Goal: Transaction & Acquisition: Download file/media

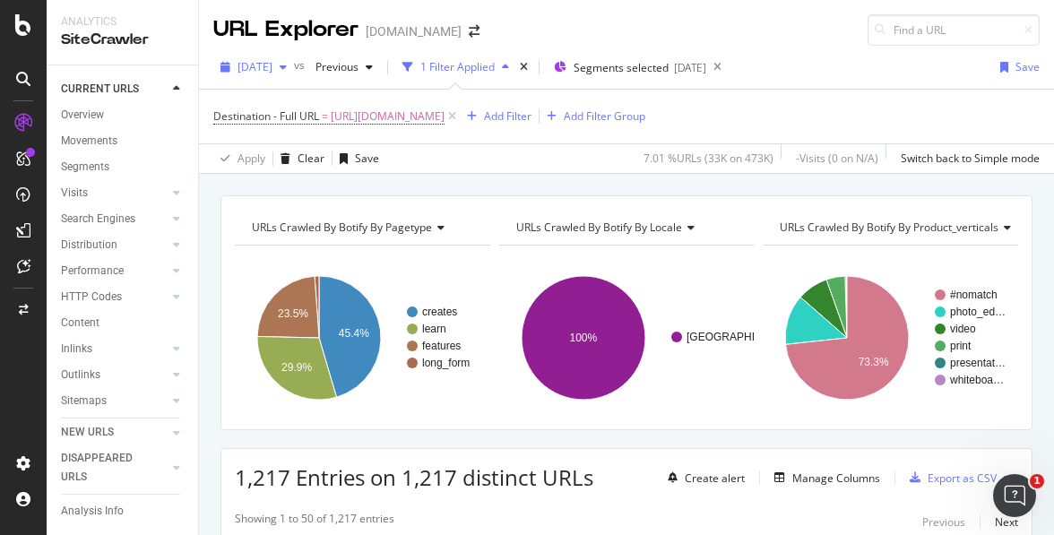
click at [244, 75] on div "[DATE]" at bounding box center [253, 67] width 81 height 27
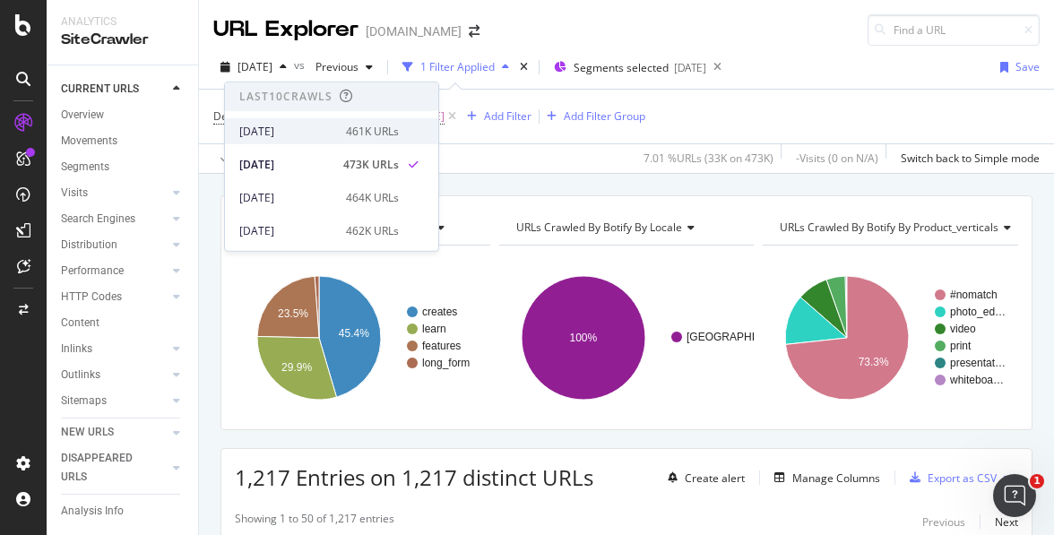
click at [251, 119] on div "2025 Sep. 21st 461K URLs" at bounding box center [331, 131] width 213 height 26
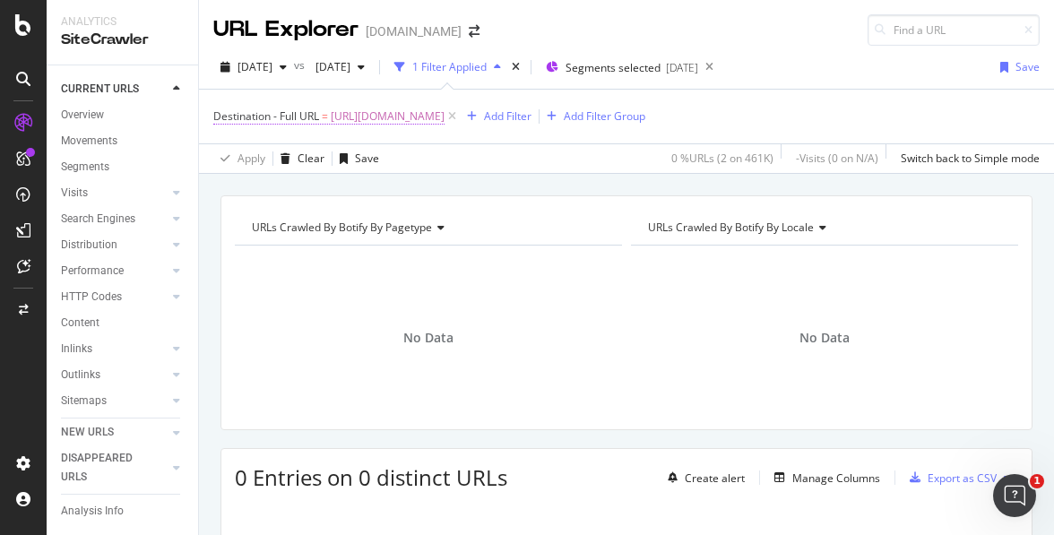
click at [396, 122] on span "https://www.canva.com/ja_jp/create/yosegaki/" at bounding box center [388, 116] width 114 height 25
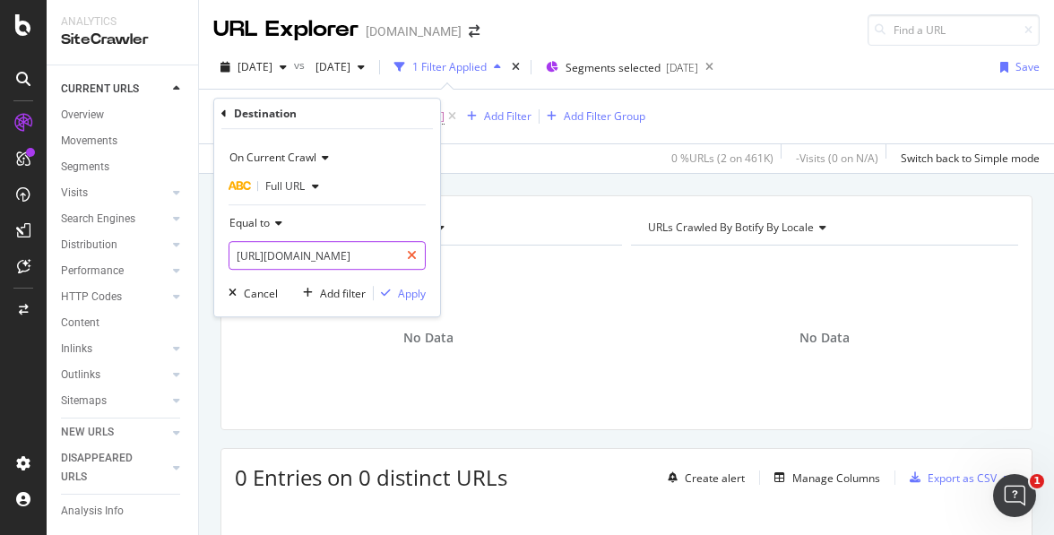
click at [411, 242] on div at bounding box center [412, 255] width 26 height 29
click at [325, 258] on input "text" at bounding box center [326, 255] width 195 height 29
paste input "https://www.canva.com/features/gif-speed-changer/"
type input "https://www.canva.com/features/gif-speed-changer/"
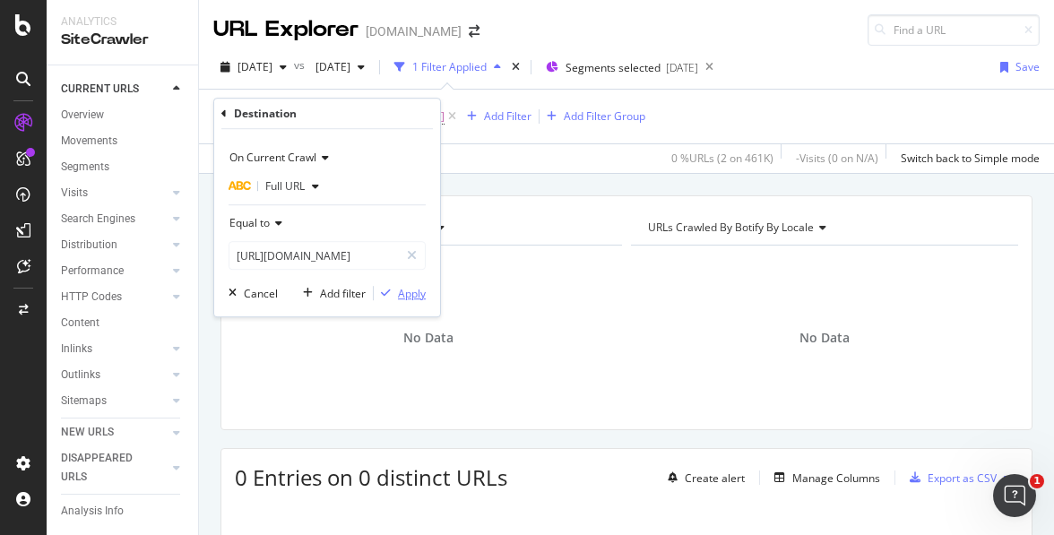
scroll to position [0, 0]
click at [393, 290] on div "button" at bounding box center [386, 293] width 24 height 11
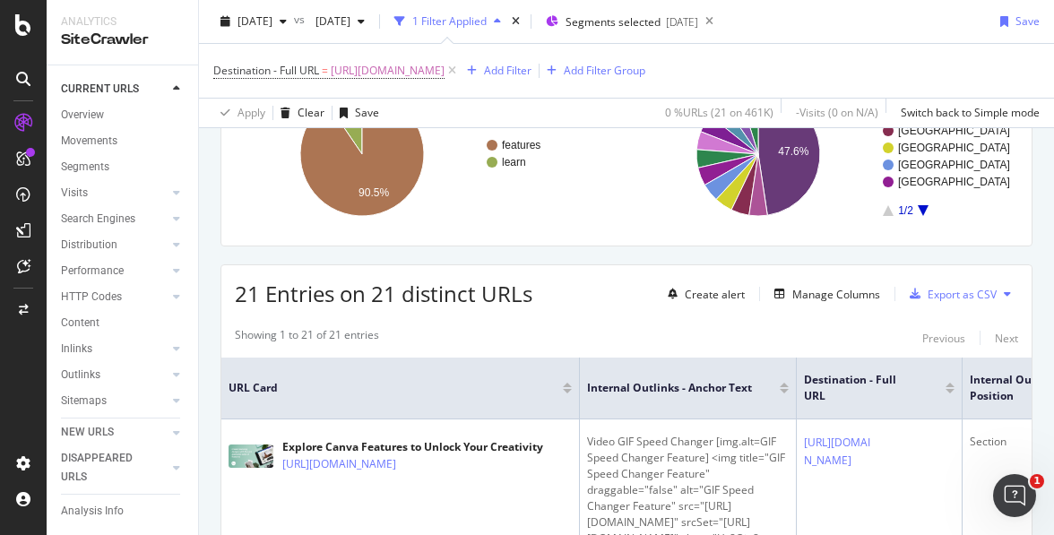
scroll to position [127, 0]
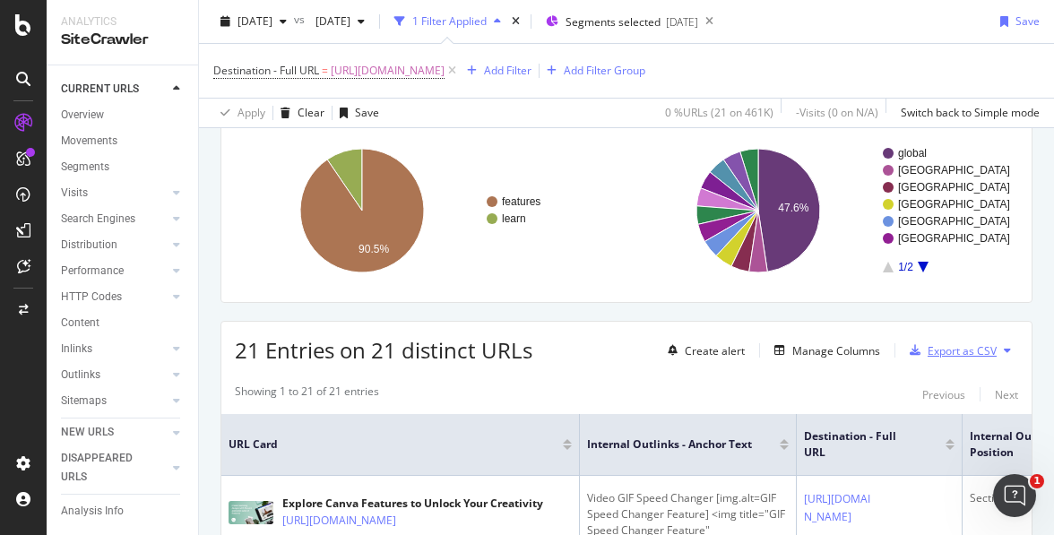
click at [929, 347] on div "Export as CSV" at bounding box center [962, 350] width 69 height 15
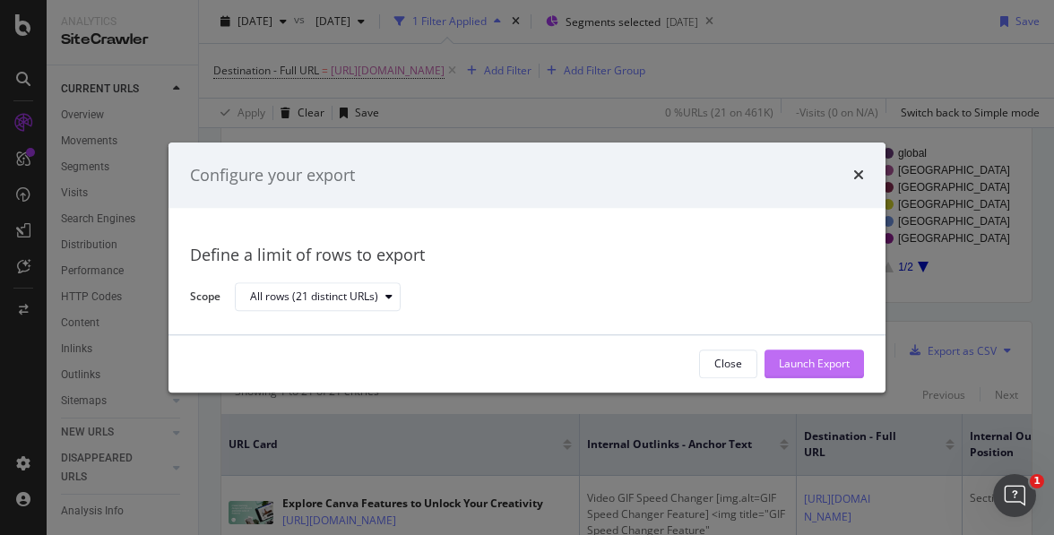
click at [804, 363] on div "Launch Export" at bounding box center [814, 364] width 71 height 15
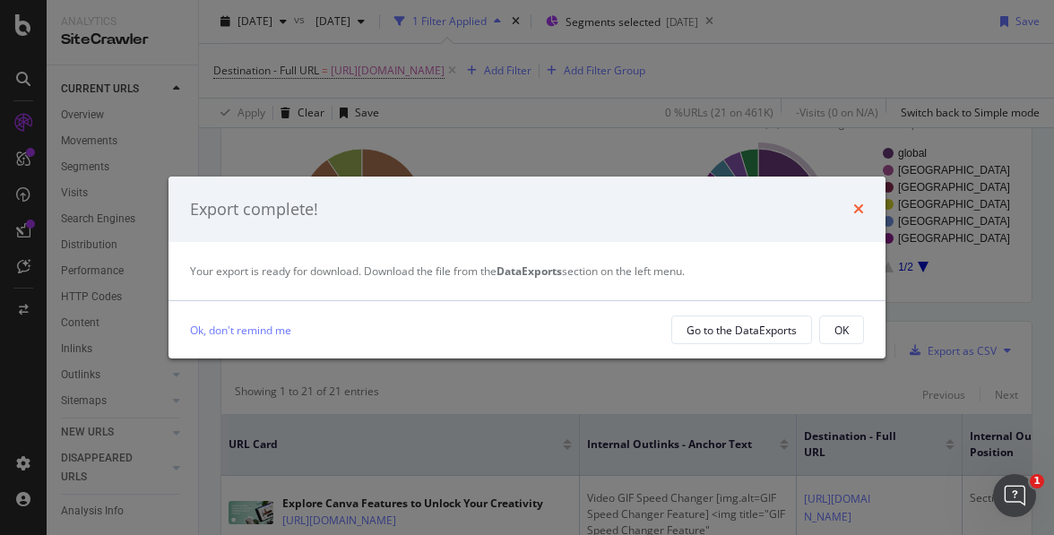
click at [860, 209] on icon "times" at bounding box center [858, 209] width 11 height 14
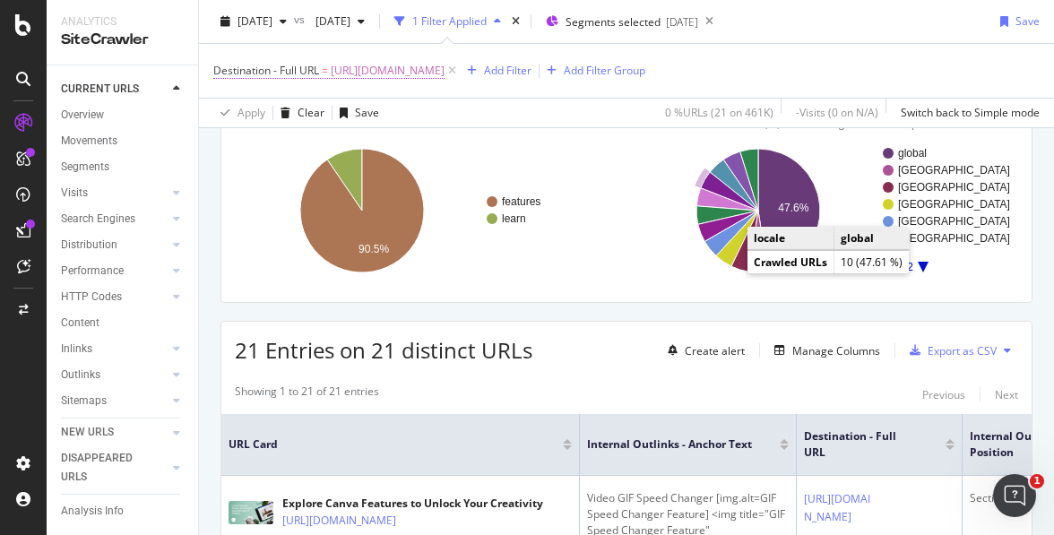
click at [437, 77] on span "https://www.canva.com/features/gif-speed-changer/" at bounding box center [388, 70] width 114 height 25
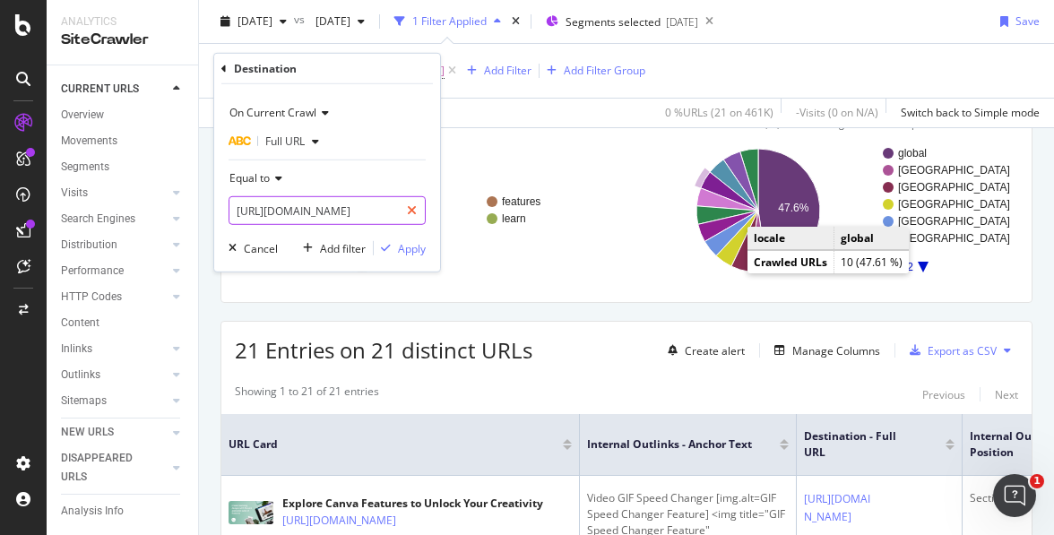
click at [405, 203] on div at bounding box center [412, 210] width 26 height 29
click at [341, 209] on input "text" at bounding box center [326, 210] width 195 height 29
paste input "https://www.canva.com/nl_nl/functies/snelheid-gif-aanpassen/"
type input "https://www.canva.com/nl_nl/functies/snelheid-gif-aanpassen/"
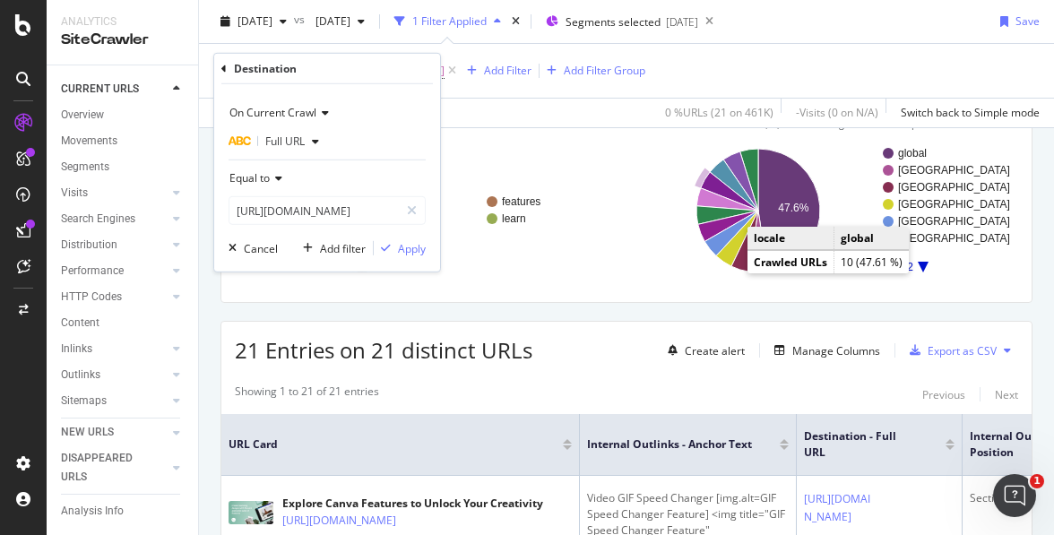
scroll to position [0, 0]
click at [417, 262] on div "On Current Crawl Full URL Equal to https://www.canva.com/nl_nl/functies/snelhei…" at bounding box center [327, 177] width 226 height 187
click at [411, 251] on div "Apply" at bounding box center [412, 247] width 28 height 15
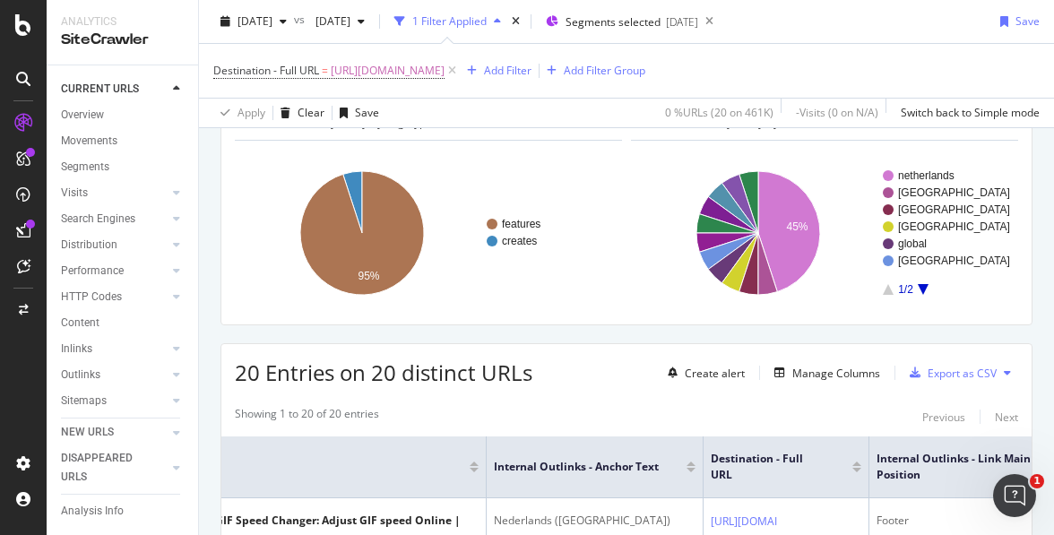
scroll to position [134, 0]
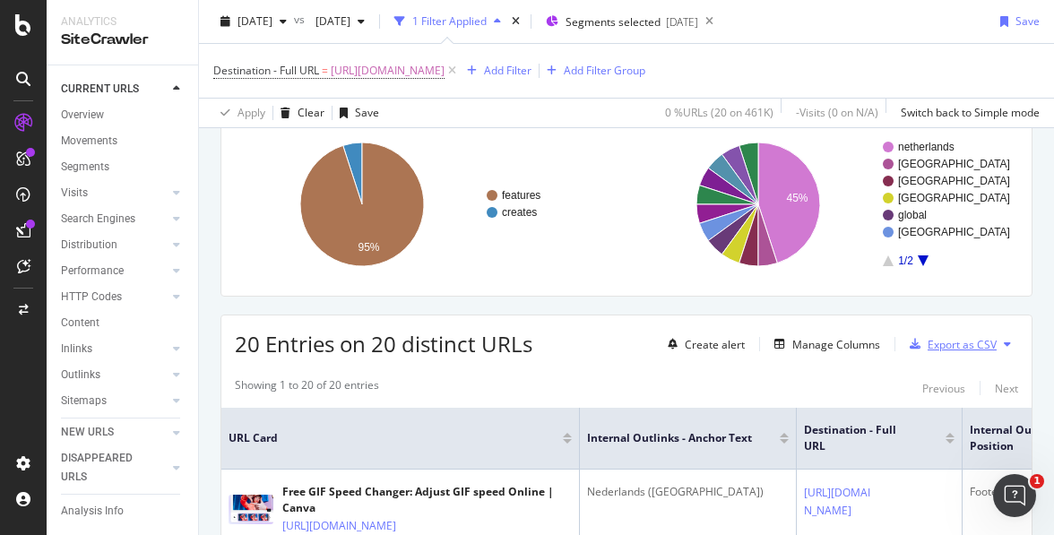
click at [949, 350] on div "Export as CSV" at bounding box center [962, 344] width 69 height 15
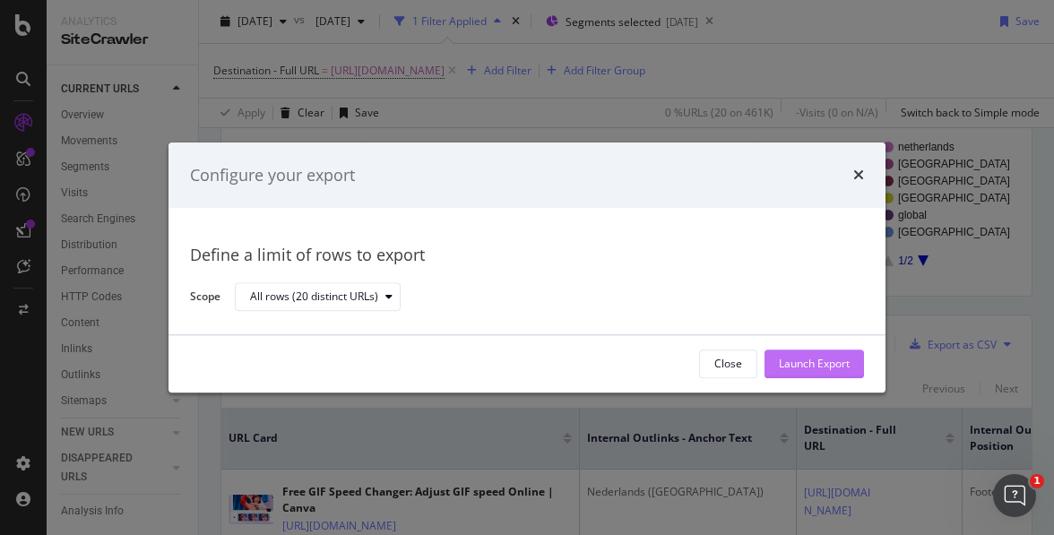
click at [819, 369] on div "Launch Export" at bounding box center [814, 364] width 71 height 15
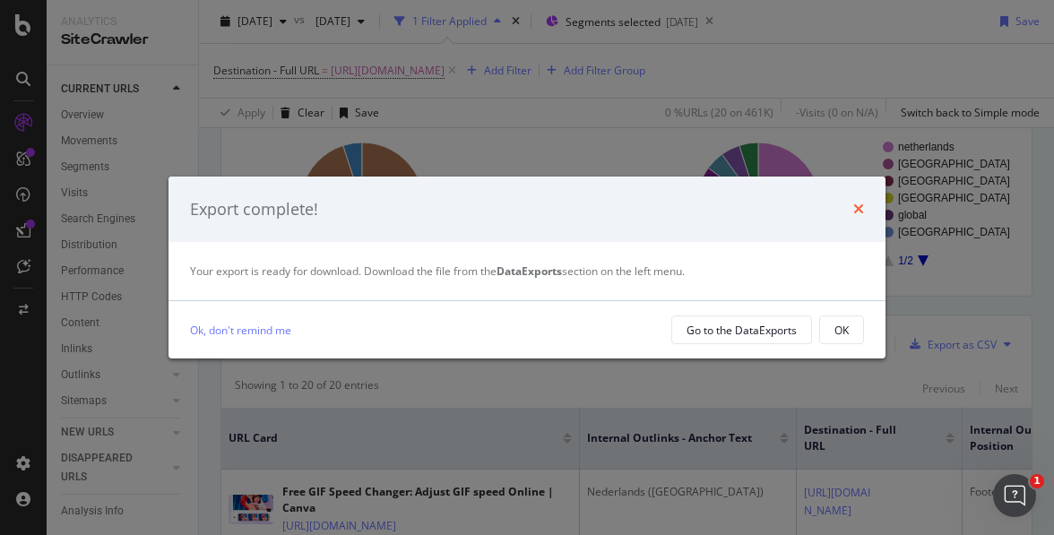
click at [860, 210] on icon "times" at bounding box center [858, 209] width 11 height 14
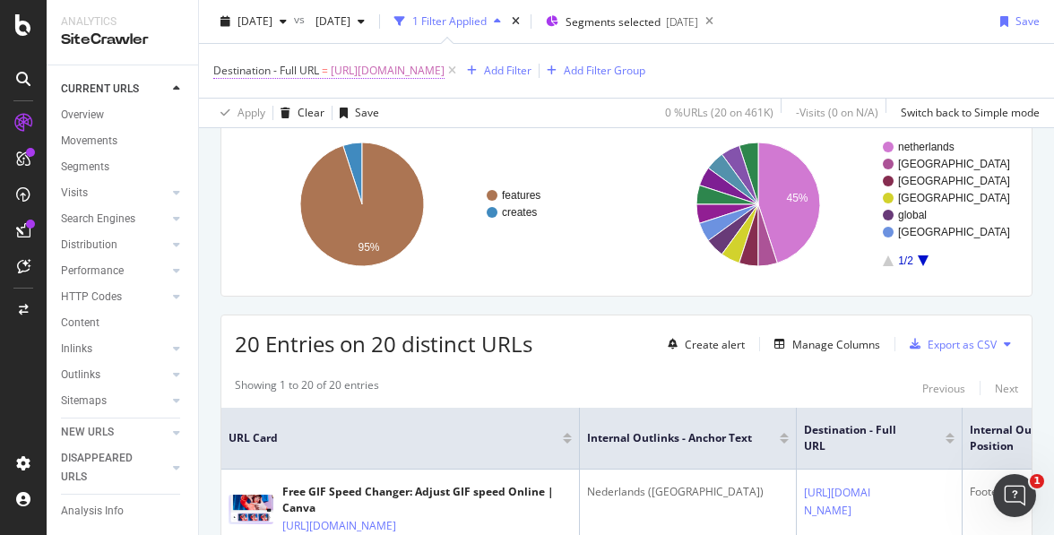
click at [445, 69] on span "https://www.canva.com/nl_nl/functies/snelheid-gif-aanpassen/" at bounding box center [388, 70] width 114 height 25
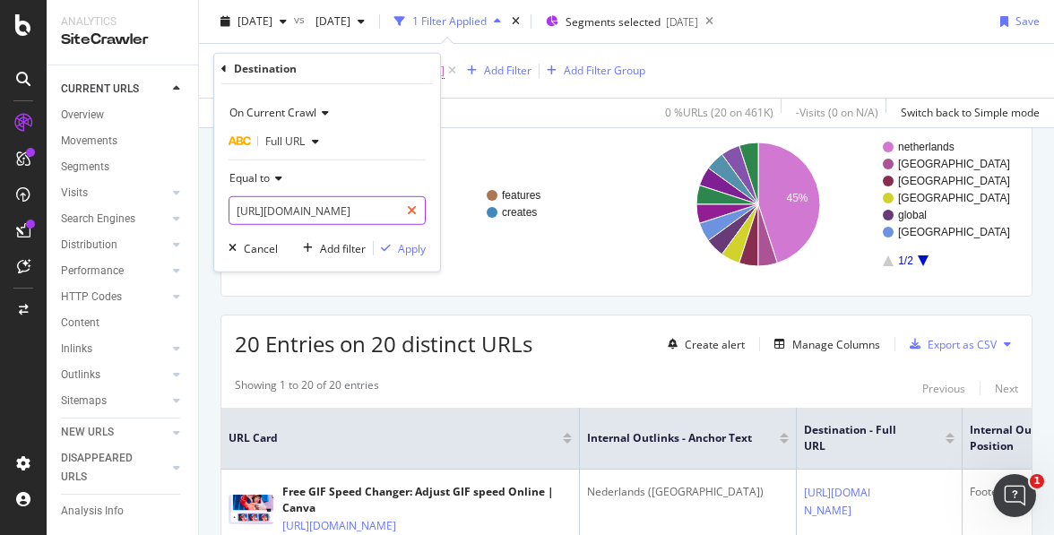
click at [410, 207] on icon at bounding box center [412, 210] width 10 height 13
click at [358, 209] on input "text" at bounding box center [326, 210] width 195 height 29
paste input "https://www.canva.com/fr_fr/outils/gif-vitesse/"
type input "https://www.canva.com/fr_fr/outils/gif-vitesse/"
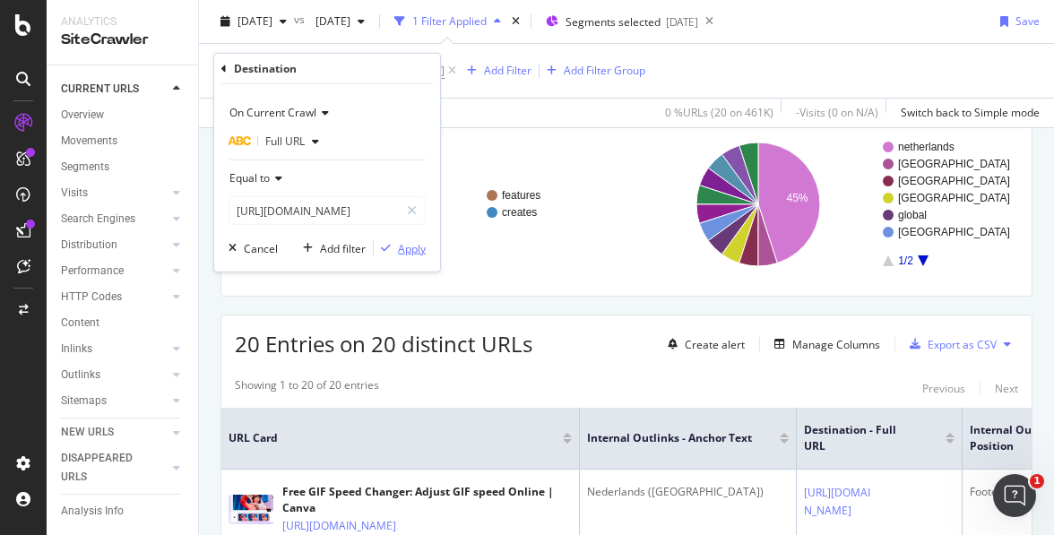
click at [414, 246] on div "Apply" at bounding box center [412, 247] width 28 height 15
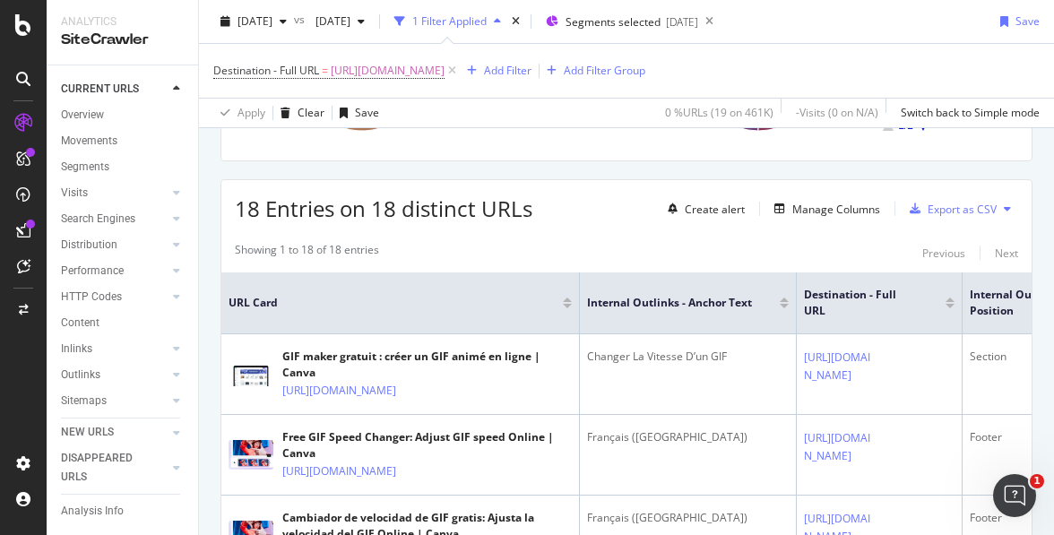
scroll to position [321, 0]
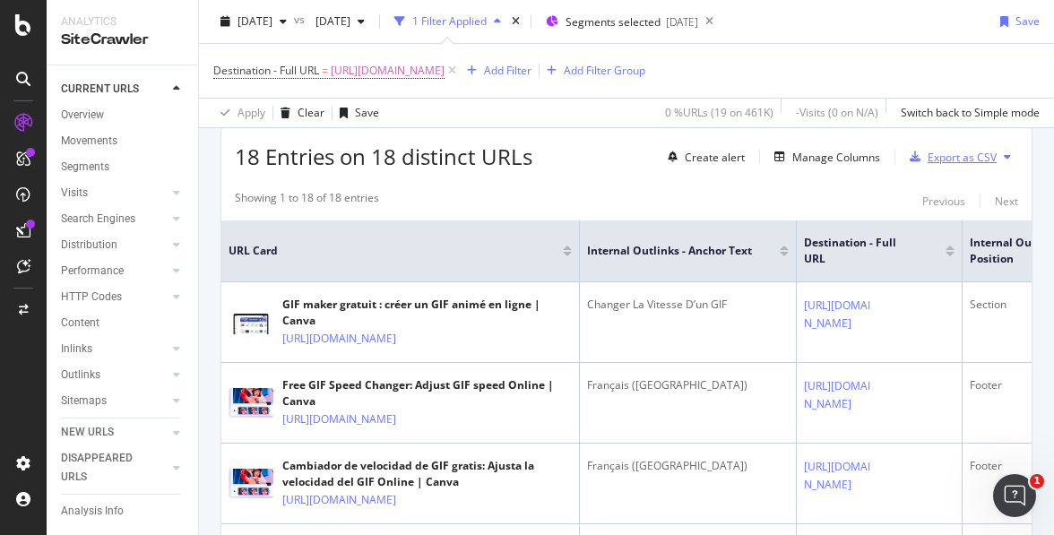
click at [952, 153] on div "Export as CSV" at bounding box center [962, 157] width 69 height 15
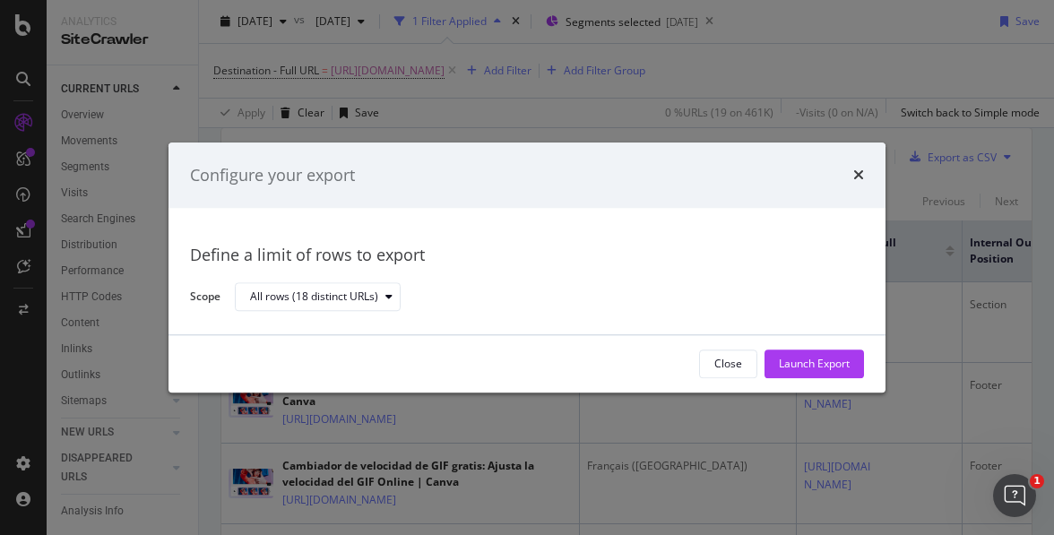
click at [824, 379] on div "Close Launch Export" at bounding box center [527, 363] width 717 height 57
click at [819, 376] on div "Launch Export" at bounding box center [814, 363] width 71 height 27
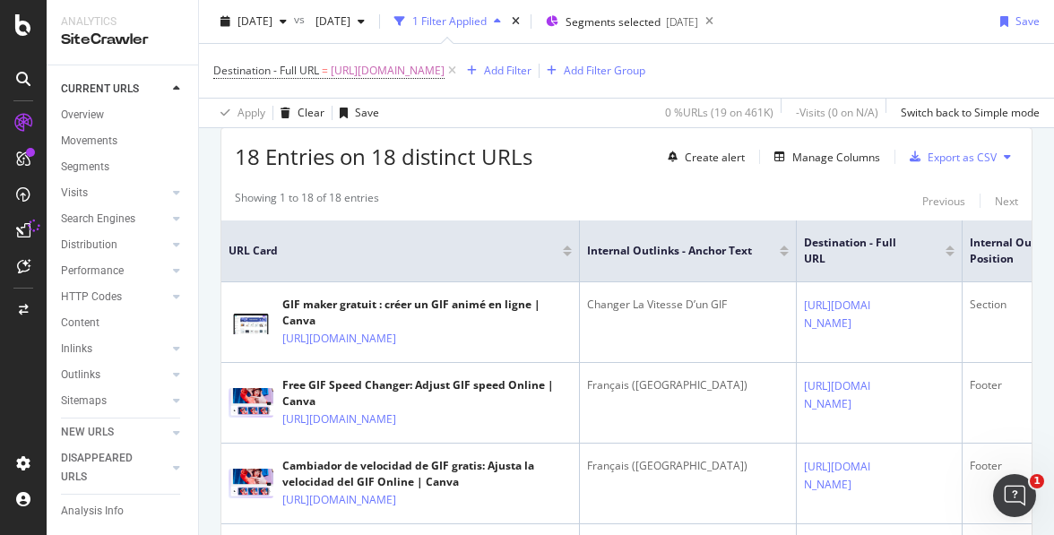
click at [823, 52] on div "Destination - Full URL = https://www.canva.com/fr_fr/outils/gif-vitesse/ Add Fi…" at bounding box center [626, 71] width 826 height 54
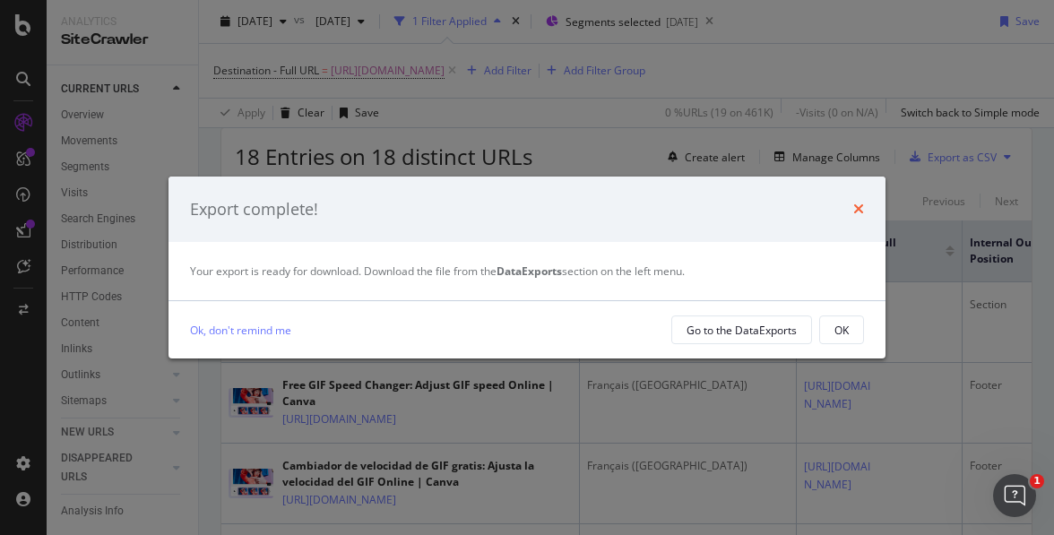
click at [860, 211] on icon "times" at bounding box center [858, 209] width 11 height 14
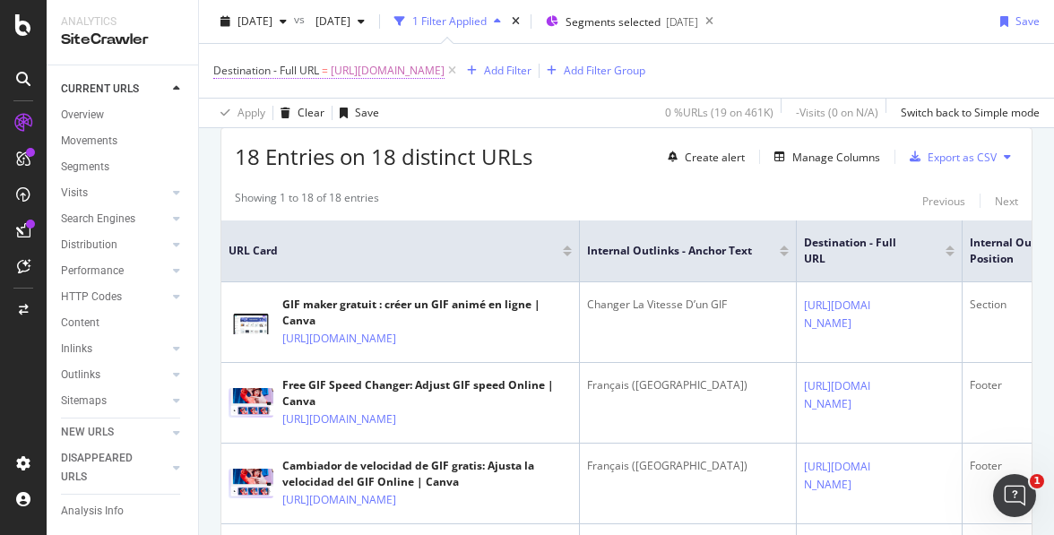
click at [445, 72] on span "https://www.canva.com/fr_fr/outils/gif-vitesse/" at bounding box center [388, 70] width 114 height 25
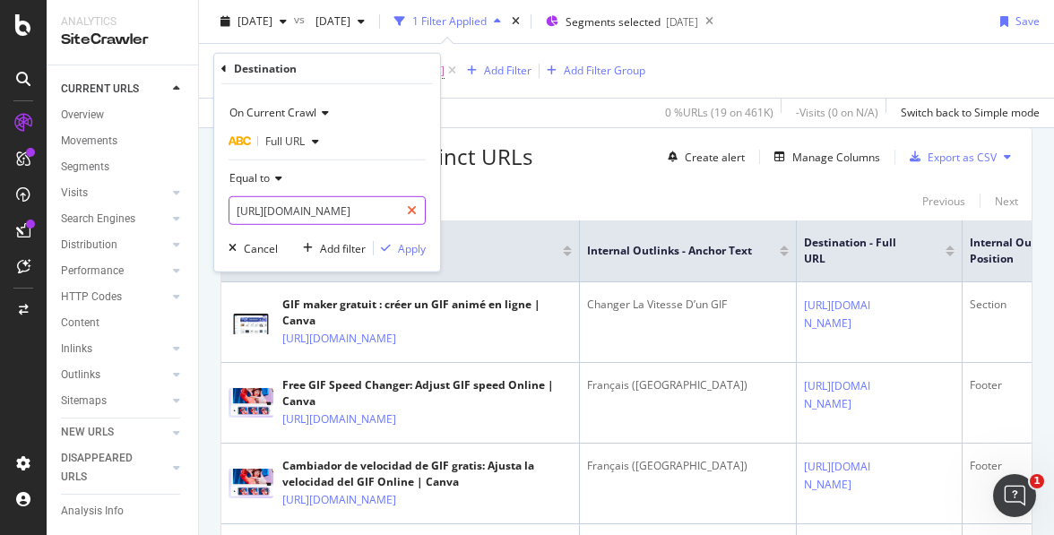
click at [410, 216] on div at bounding box center [412, 210] width 26 height 29
click at [361, 212] on input "text" at bounding box center [326, 210] width 195 height 29
paste input "https://www.canva.com/it_it/strumenti/rallentare-gif/"
type input "https://www.canva.com/it_it/strumenti/rallentare-gif/"
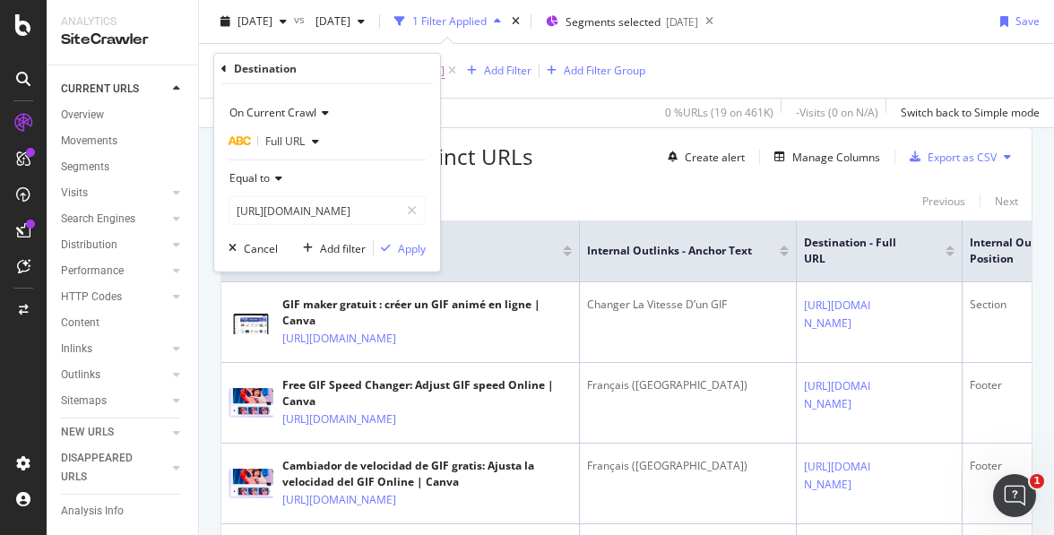
scroll to position [0, 0]
click at [411, 257] on div "On Current Crawl Full URL Equal to https://www.canva.com/it_it/strumenti/rallen…" at bounding box center [327, 177] width 226 height 187
click at [408, 246] on div "Apply" at bounding box center [412, 247] width 28 height 15
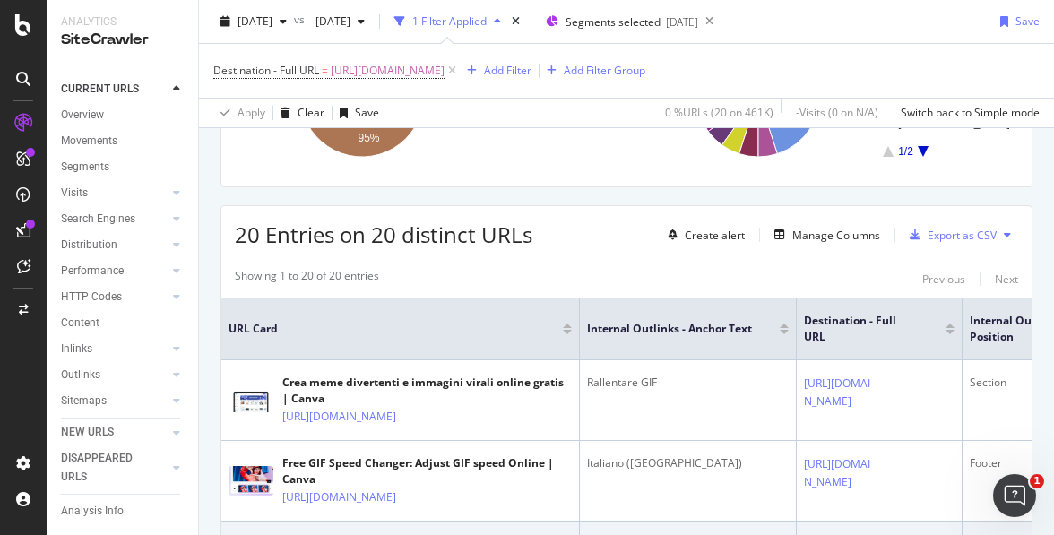
scroll to position [321, 0]
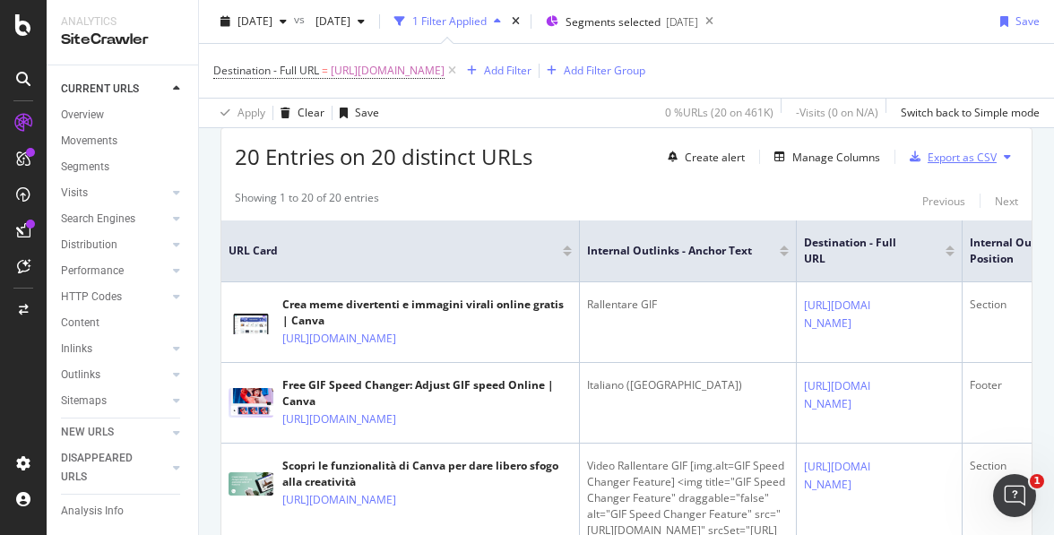
click at [940, 157] on div "Export as CSV" at bounding box center [962, 157] width 69 height 15
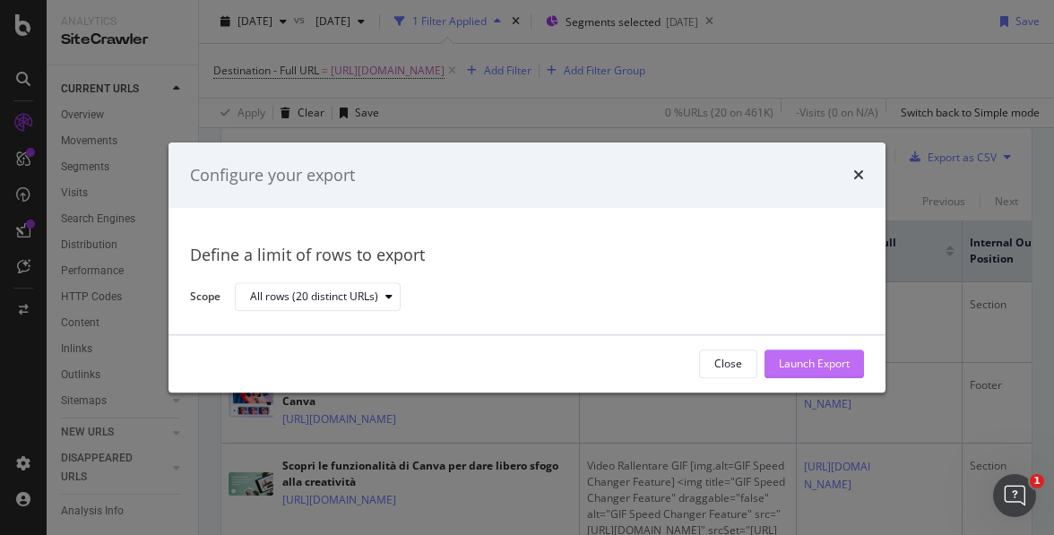
click at [809, 370] on div "Launch Export" at bounding box center [814, 364] width 71 height 15
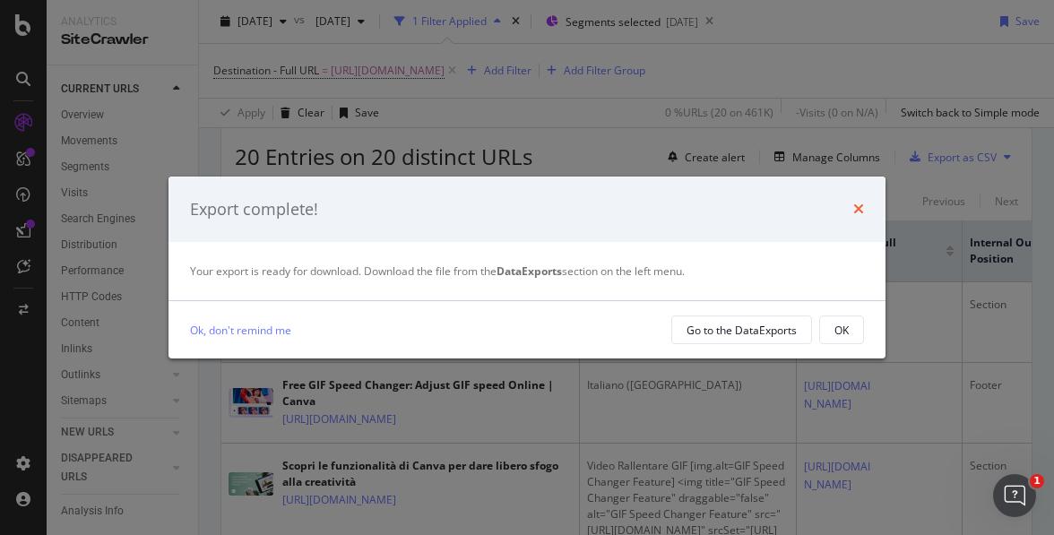
click at [862, 207] on icon "times" at bounding box center [858, 209] width 11 height 14
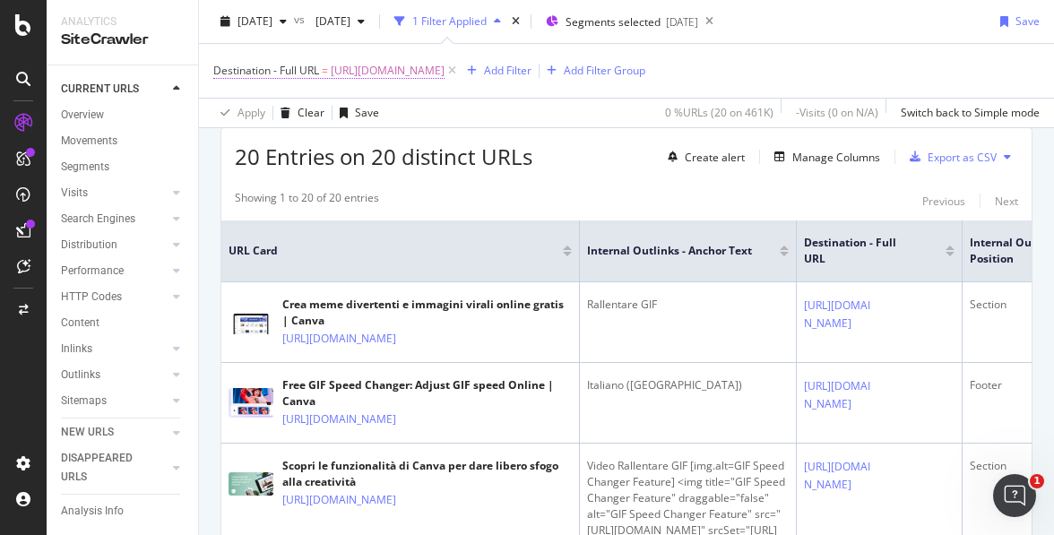
click at [410, 66] on span "https://www.canva.com/it_it/strumenti/rallentare-gif/" at bounding box center [388, 70] width 114 height 25
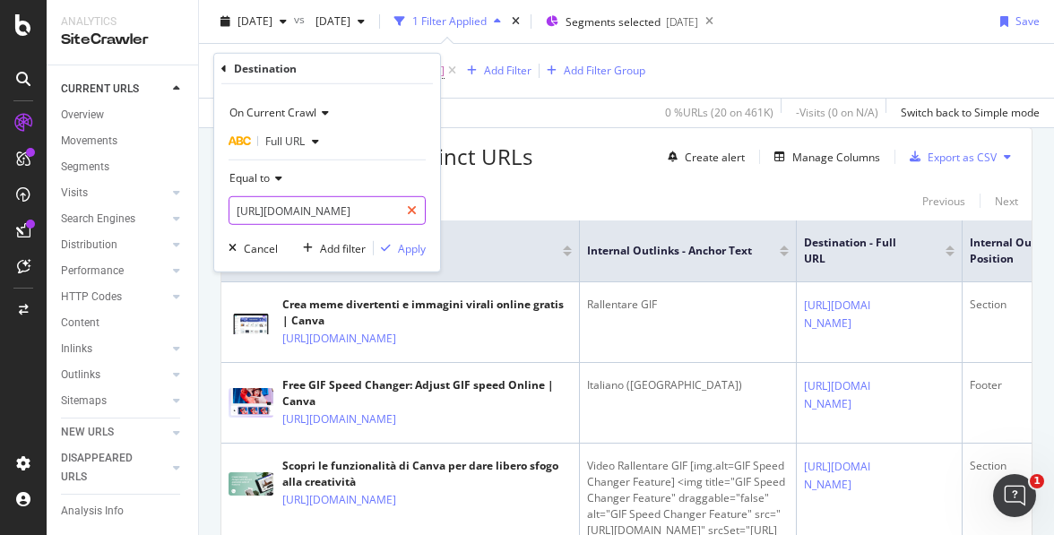
click at [402, 203] on div at bounding box center [412, 210] width 26 height 29
click at [363, 212] on input "text" at bounding box center [326, 210] width 195 height 29
paste input "https://www.canva.com/ja_jp/features/gif-speed-changer/"
type input "https://www.canva.com/ja_jp/features/gif-speed-changer/"
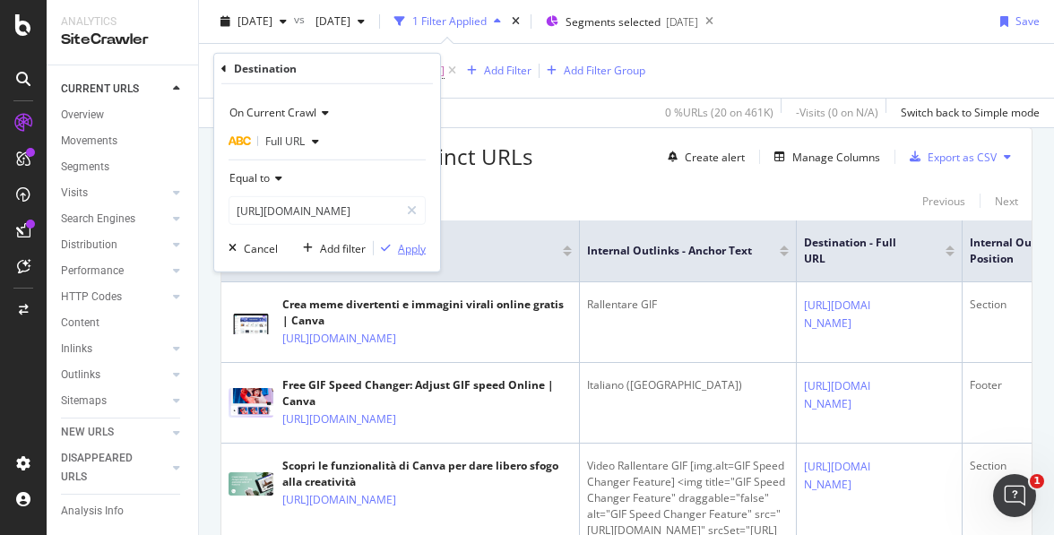
click at [412, 251] on div "Apply" at bounding box center [412, 247] width 28 height 15
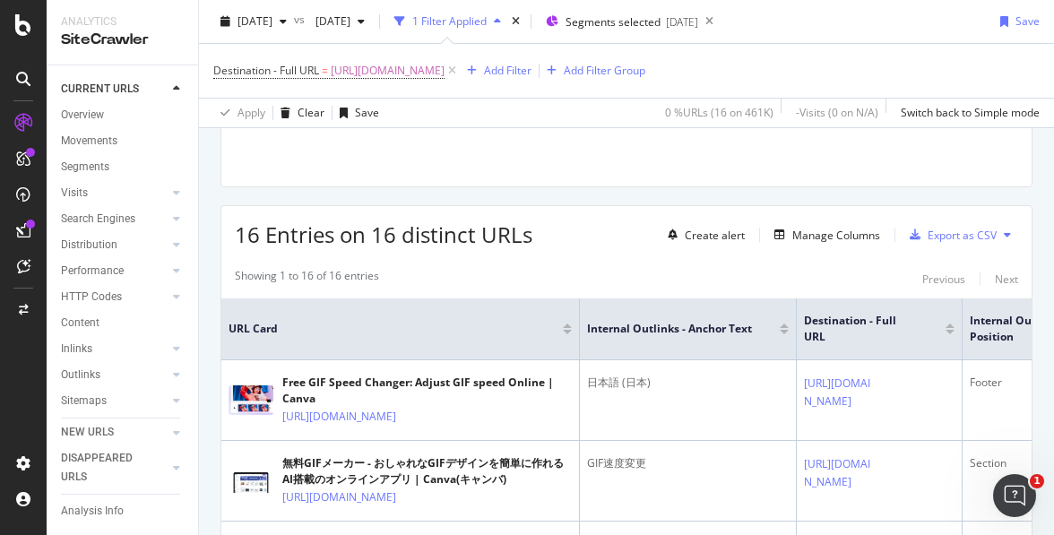
scroll to position [321, 0]
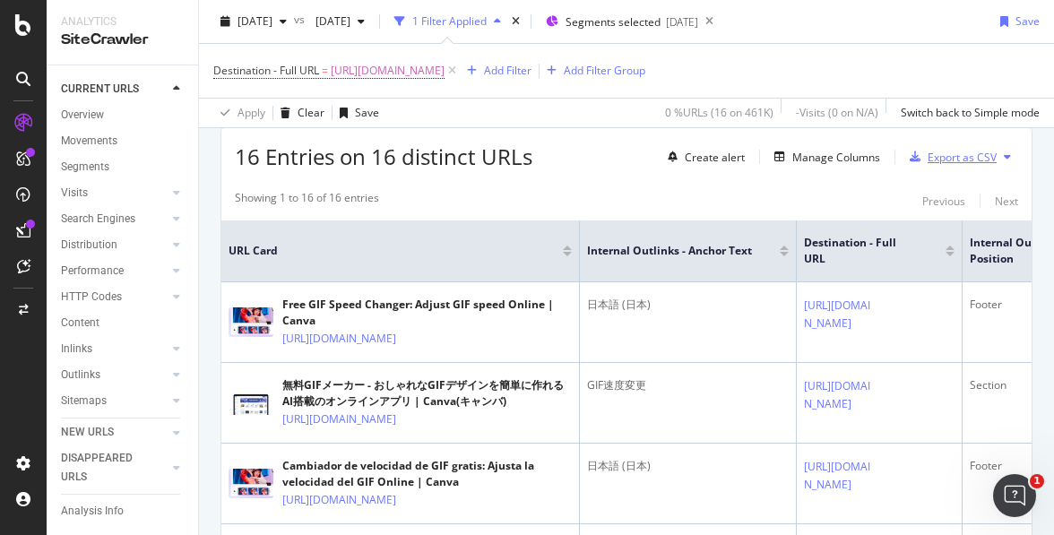
click at [966, 154] on div "Export as CSV" at bounding box center [962, 157] width 69 height 15
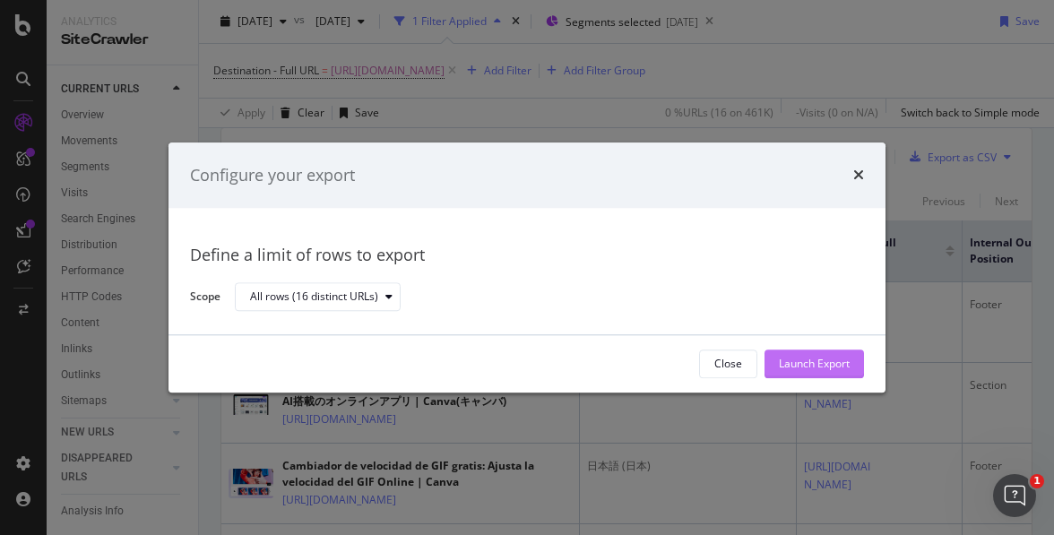
click at [806, 358] on div "Launch Export" at bounding box center [814, 364] width 71 height 15
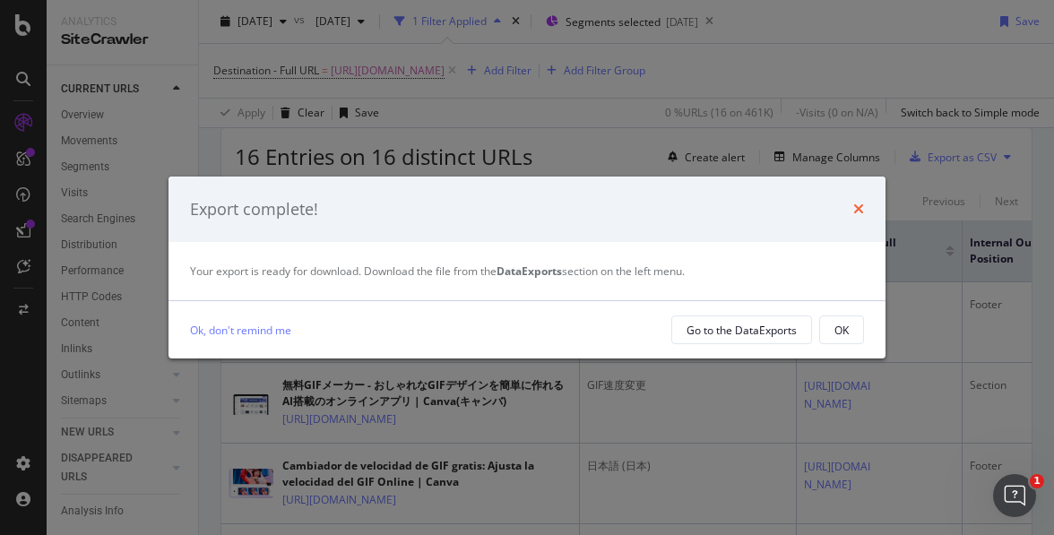
click at [859, 205] on icon "times" at bounding box center [858, 209] width 11 height 14
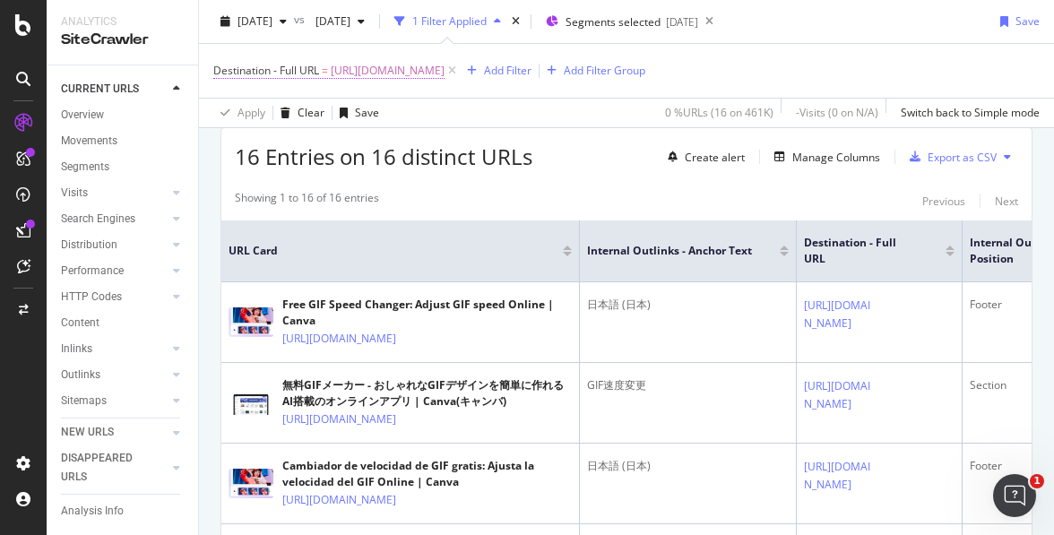
click at [427, 59] on span "https://www.canva.com/ja_jp/features/gif-speed-changer/" at bounding box center [388, 70] width 114 height 25
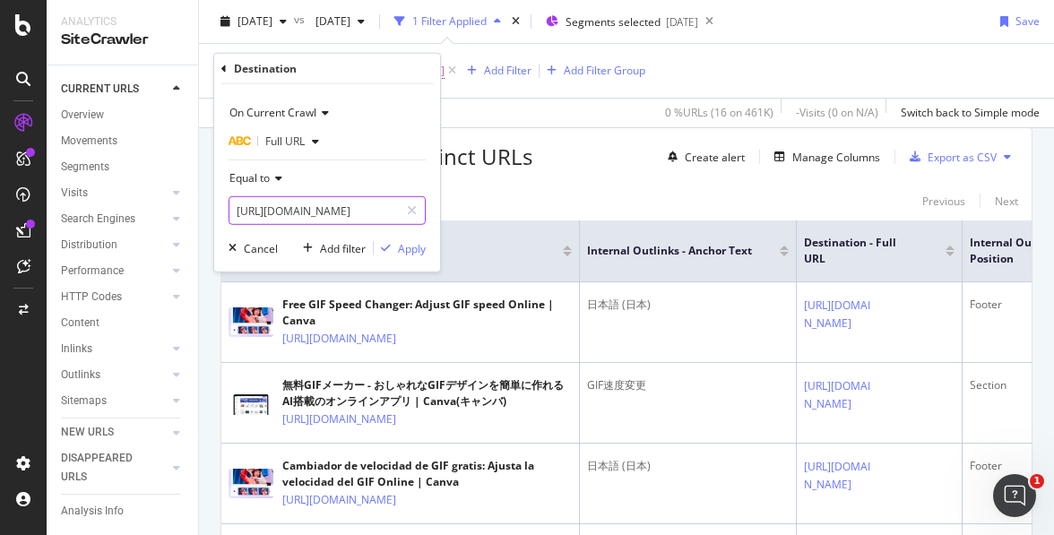
click at [393, 200] on input "https://www.canva.com/ja_jp/features/gif-speed-changer/" at bounding box center [313, 210] width 169 height 29
click at [411, 211] on icon at bounding box center [412, 210] width 10 height 13
click at [366, 211] on input "text" at bounding box center [326, 210] width 195 height 29
paste input "https://www.canva.com/help/magic-write/"
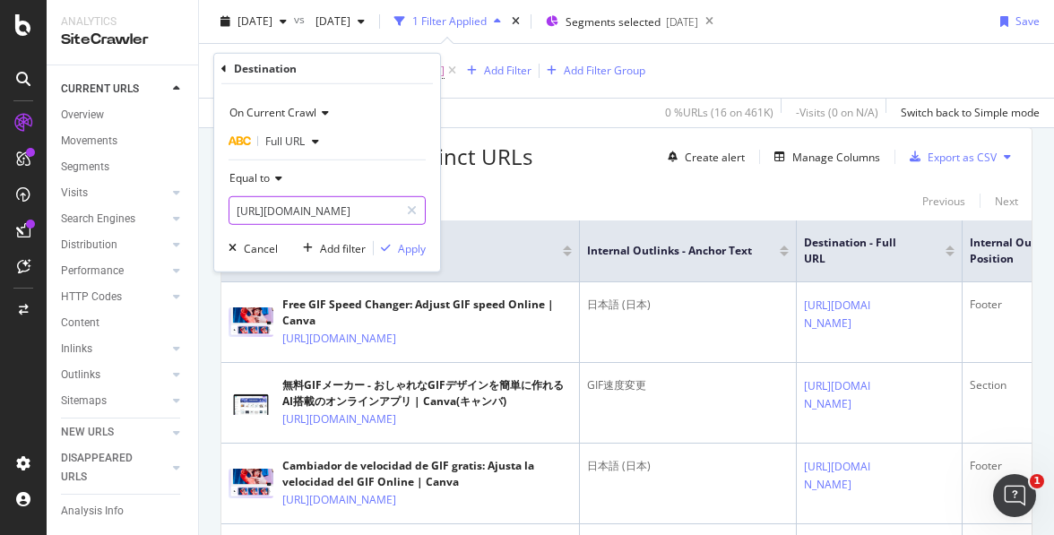
type input "https://www.canva.com/help/magic-write/"
click at [415, 256] on div "Add filter Apply" at bounding box center [361, 248] width 130 height 18
click at [408, 248] on div "Apply" at bounding box center [412, 247] width 28 height 15
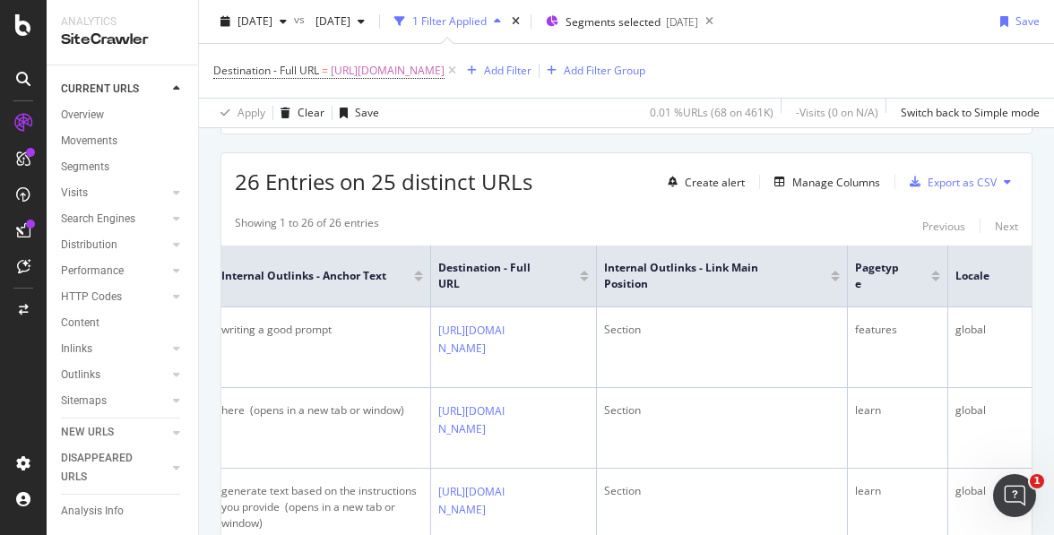
scroll to position [278, 0]
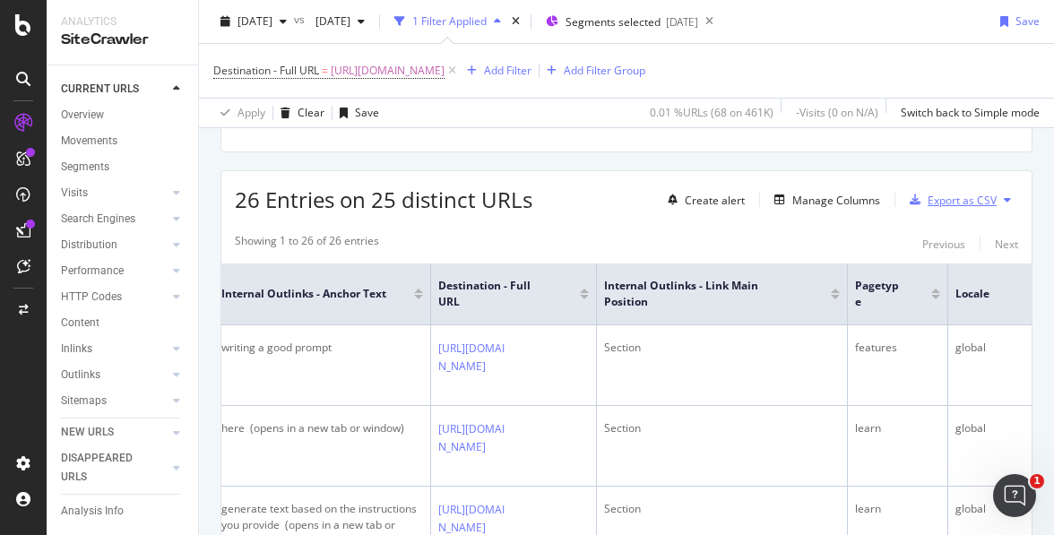
click at [971, 198] on div "Export as CSV" at bounding box center [962, 200] width 69 height 15
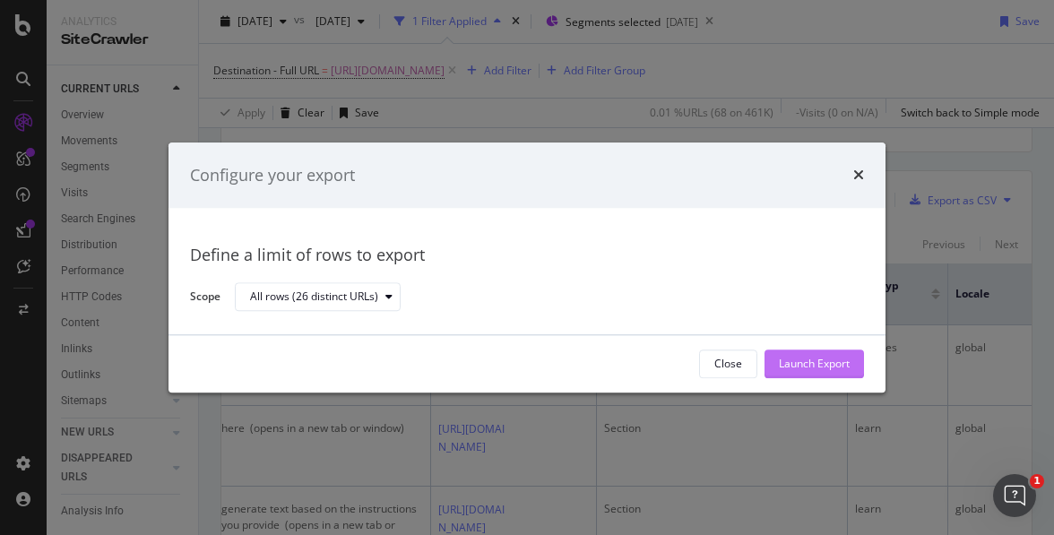
click at [835, 364] on div "Launch Export" at bounding box center [814, 364] width 71 height 15
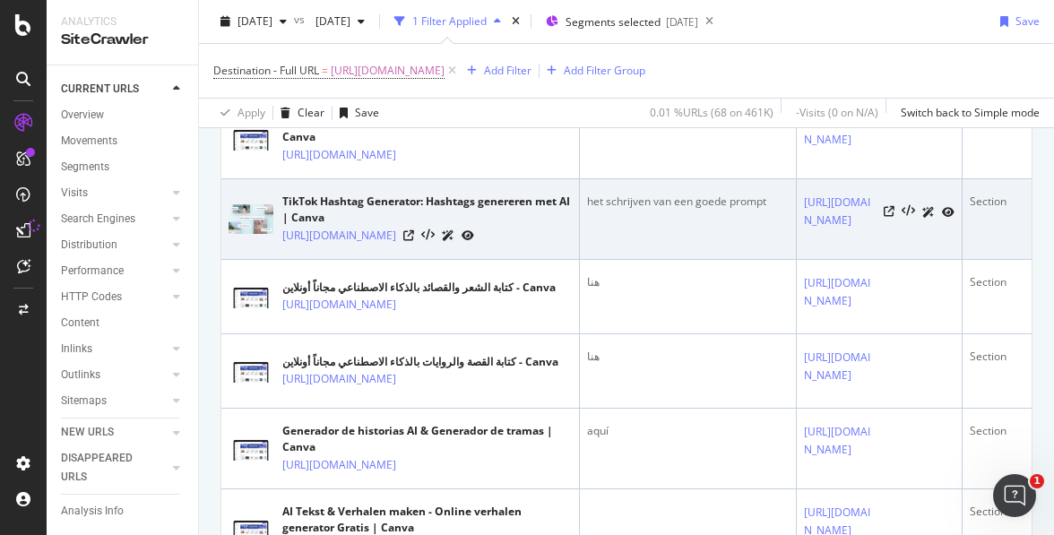
scroll to position [1156, 0]
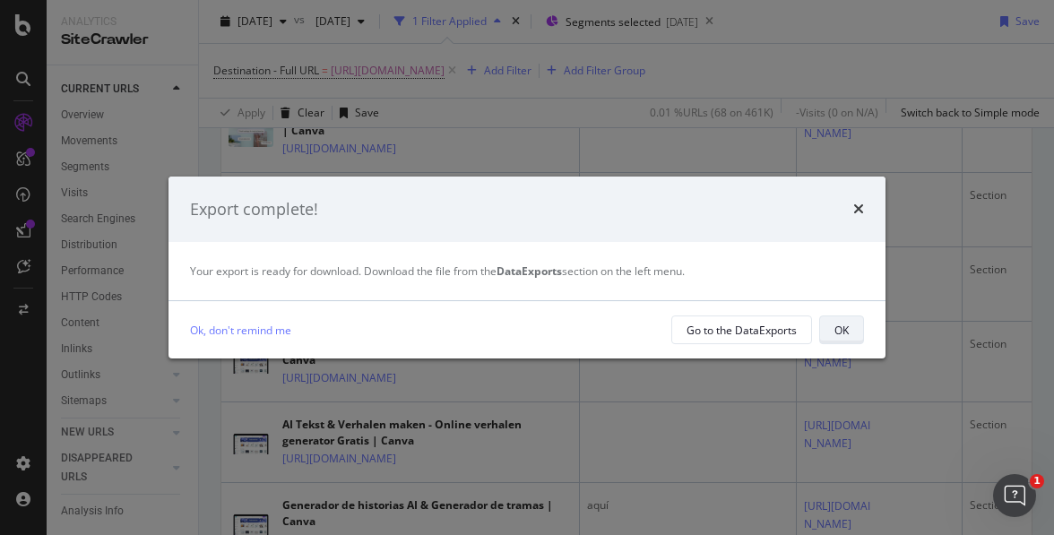
click at [826, 337] on button "OK" at bounding box center [841, 330] width 45 height 29
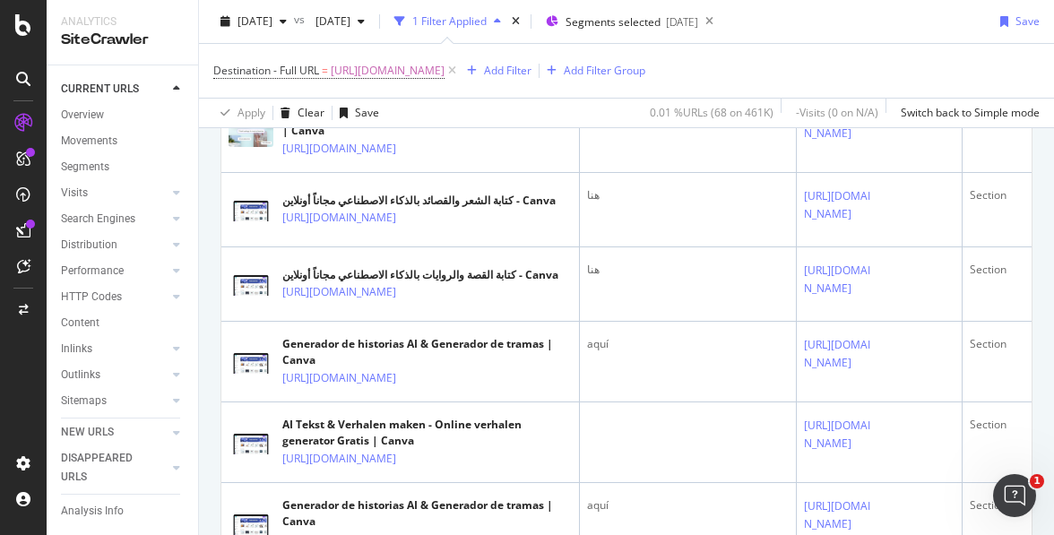
scroll to position [209, 0]
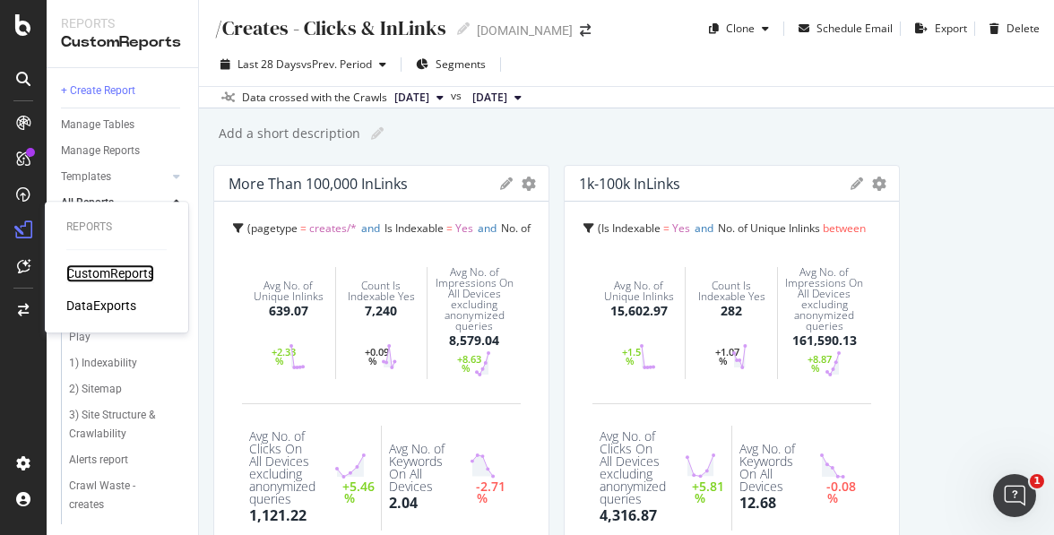
click at [82, 268] on div "CustomReports" at bounding box center [110, 273] width 88 height 18
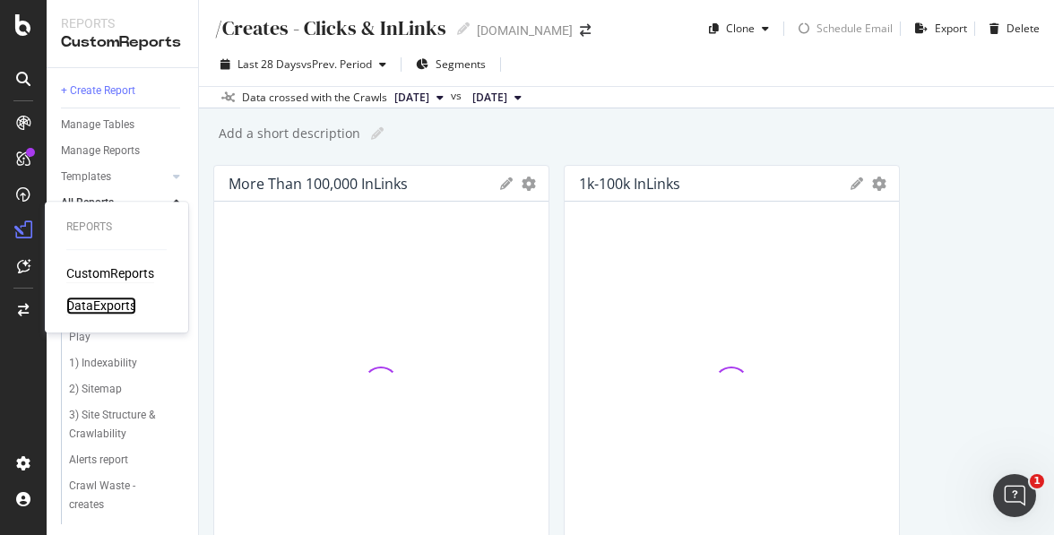
click at [89, 304] on div "DataExports" at bounding box center [101, 306] width 70 height 18
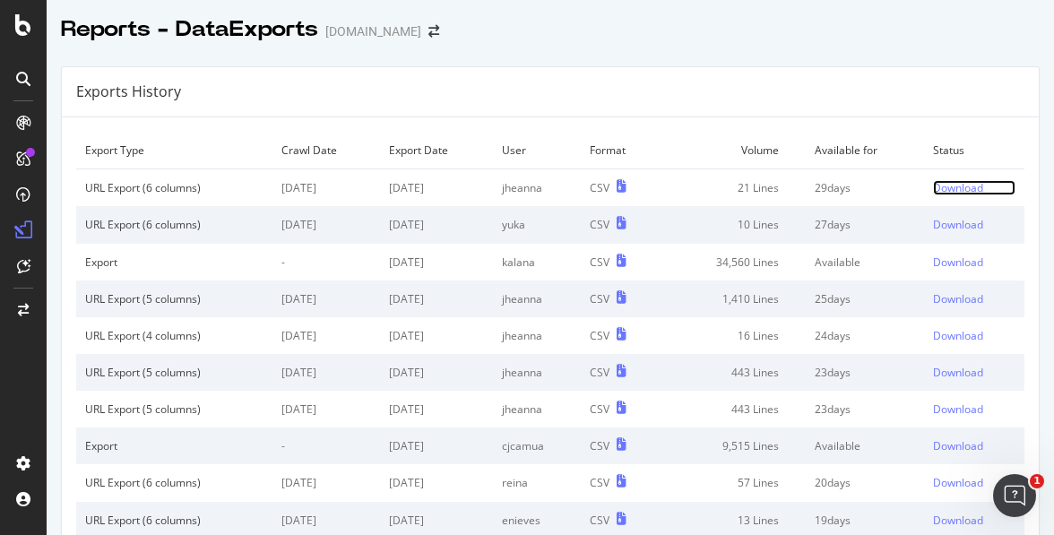
click at [946, 194] on div "Download" at bounding box center [958, 187] width 50 height 15
click at [548, 76] on div "Exports History" at bounding box center [550, 92] width 977 height 50
click at [964, 186] on div "Download" at bounding box center [958, 187] width 50 height 15
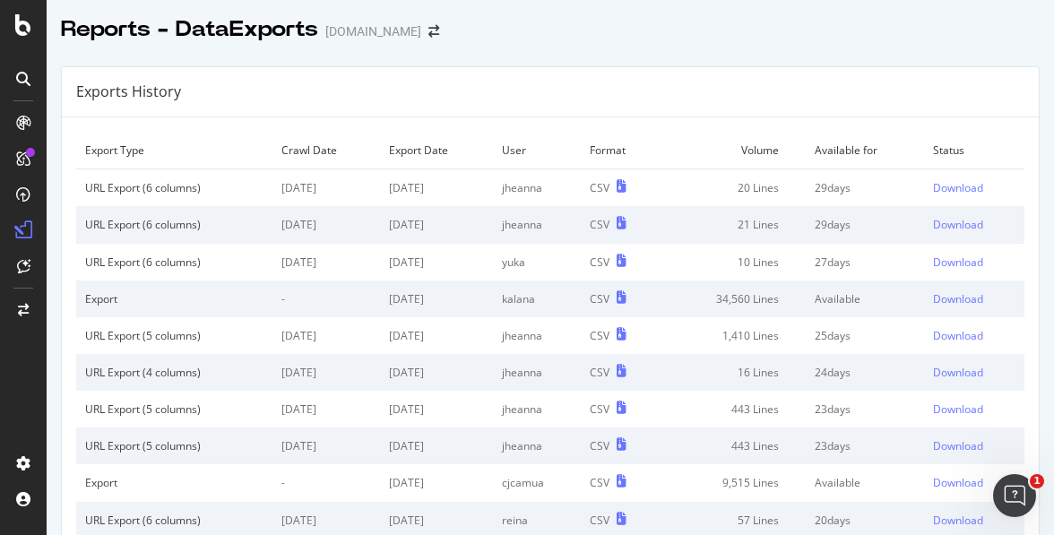
click at [831, 94] on div "Exports History" at bounding box center [550, 92] width 977 height 50
click at [938, 182] on div "Download" at bounding box center [958, 187] width 50 height 15
click at [703, 43] on div "Reports - DataExports canva.com" at bounding box center [550, 22] width 1007 height 45
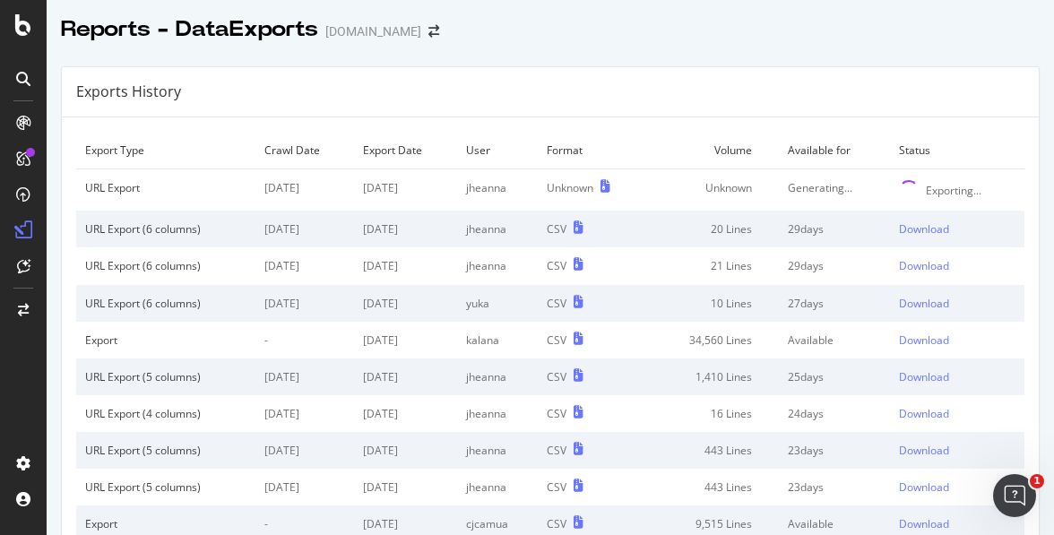
click at [669, 99] on div "Exports History" at bounding box center [550, 92] width 977 height 50
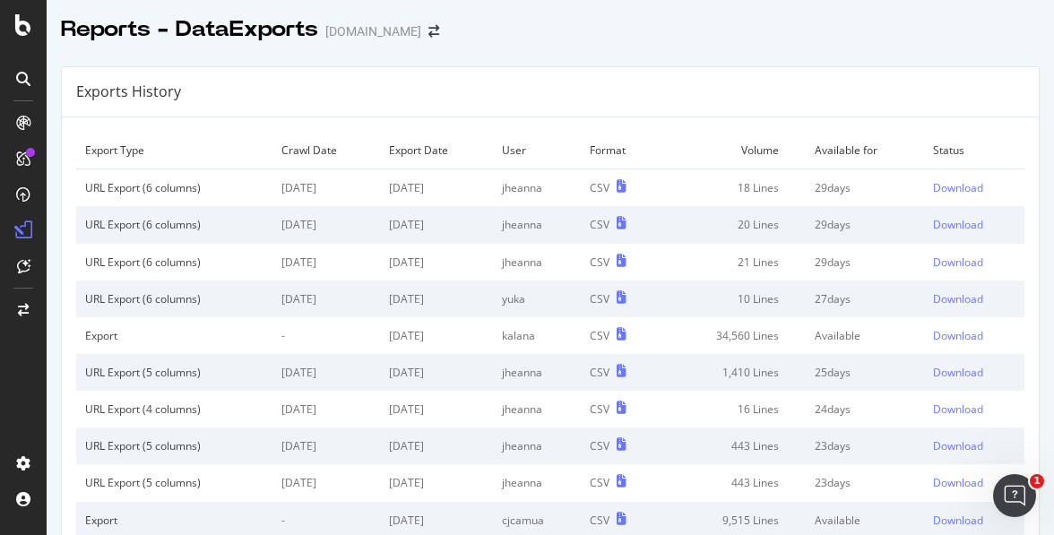
click at [933, 191] on td "Download" at bounding box center [974, 188] width 100 height 38
click at [945, 191] on div "Download" at bounding box center [958, 187] width 50 height 15
click at [610, 72] on div "Exports History" at bounding box center [550, 92] width 977 height 50
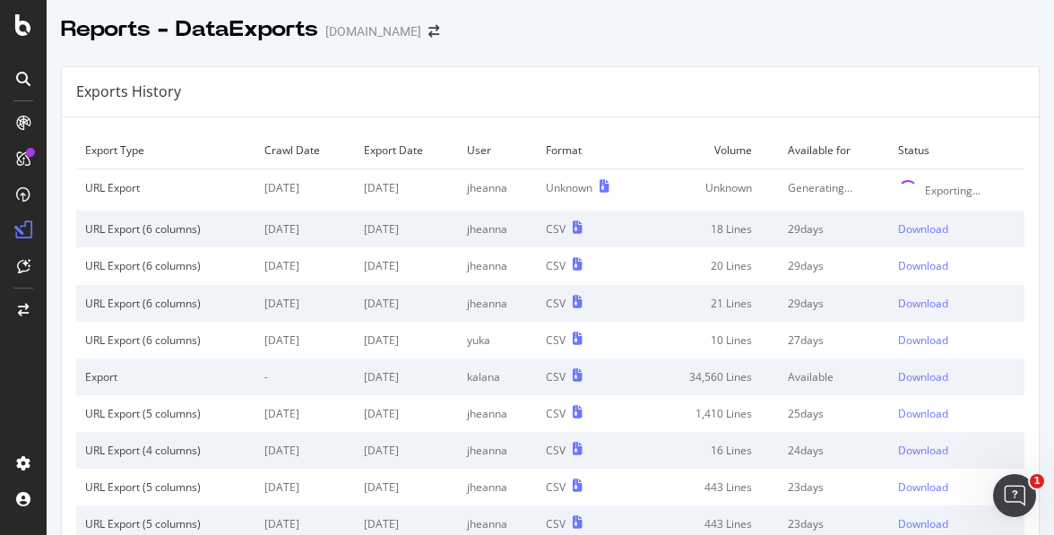
click at [558, 101] on div "Exports History" at bounding box center [550, 92] width 977 height 50
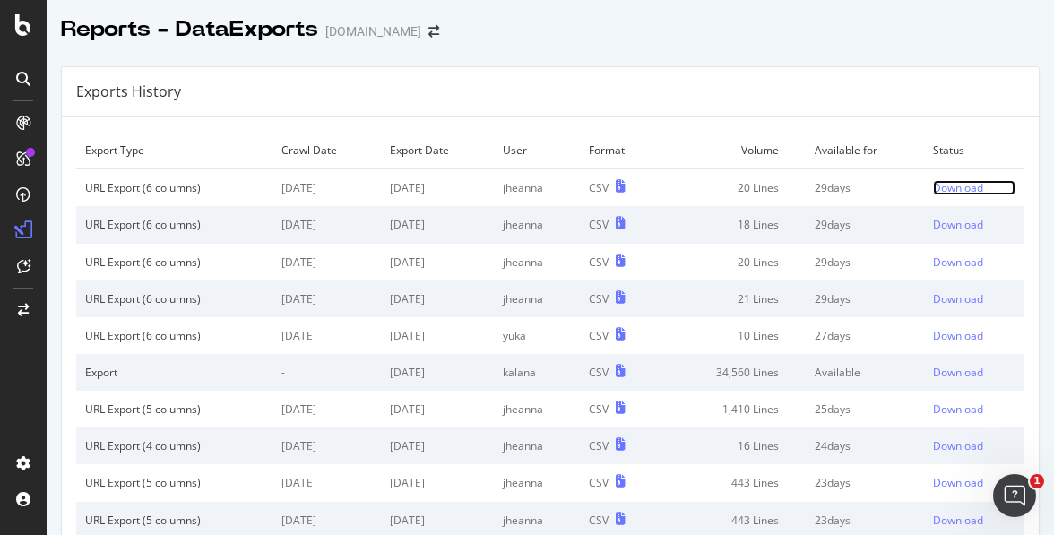
click at [947, 187] on div "Download" at bounding box center [958, 187] width 50 height 15
click at [599, 89] on div "Exports History" at bounding box center [550, 92] width 977 height 50
click at [653, 86] on div "Exports History" at bounding box center [550, 92] width 977 height 50
click at [948, 183] on div "Download" at bounding box center [958, 187] width 50 height 15
click at [964, 184] on div "Download" at bounding box center [958, 187] width 50 height 15
